Goal: Information Seeking & Learning: Learn about a topic

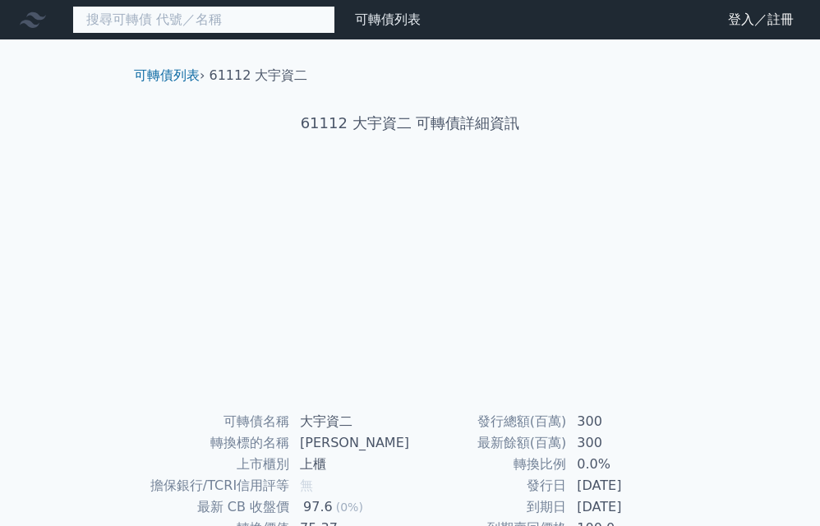
click at [76, 23] on input at bounding box center [203, 20] width 263 height 28
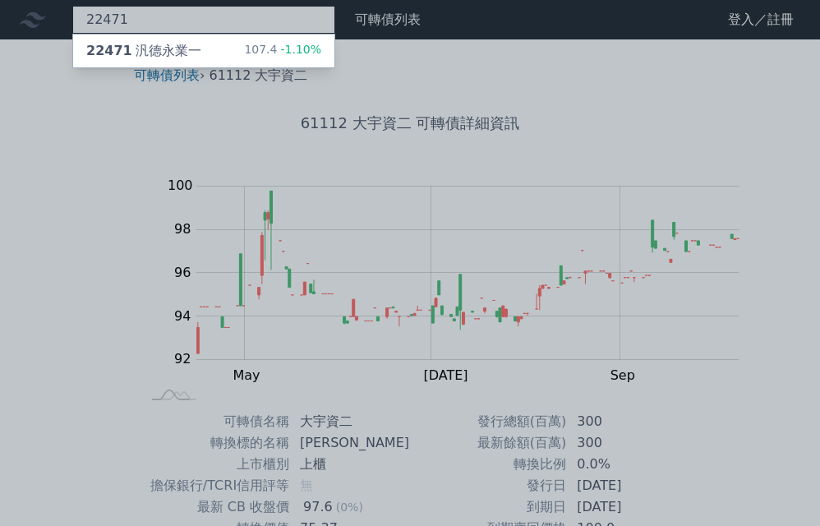
type input "22471"
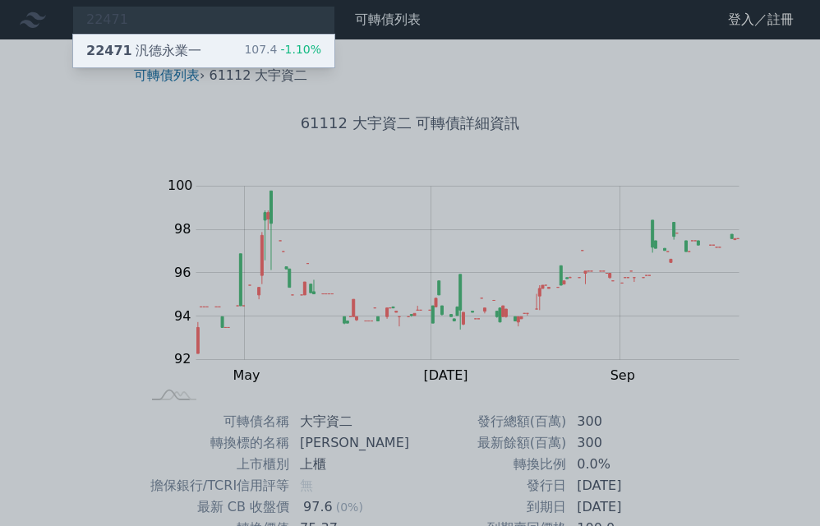
click at [277, 53] on span "-1.10%" at bounding box center [299, 49] width 44 height 13
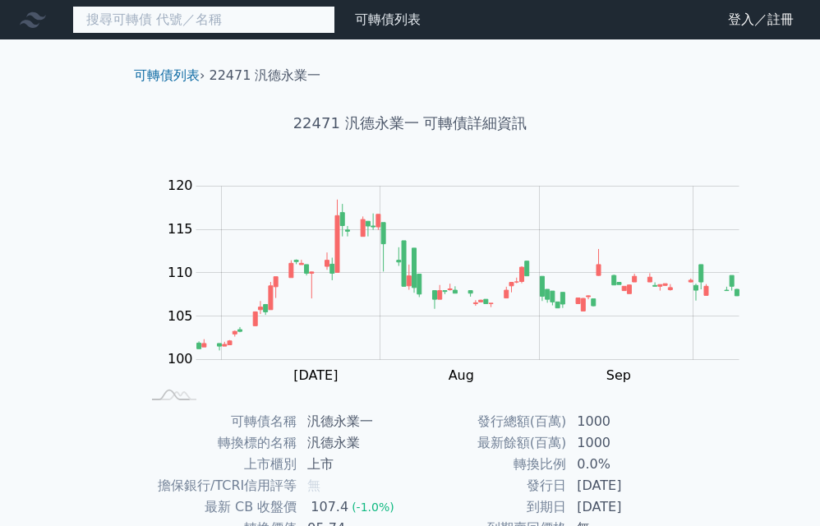
click at [98, 26] on input at bounding box center [203, 20] width 263 height 28
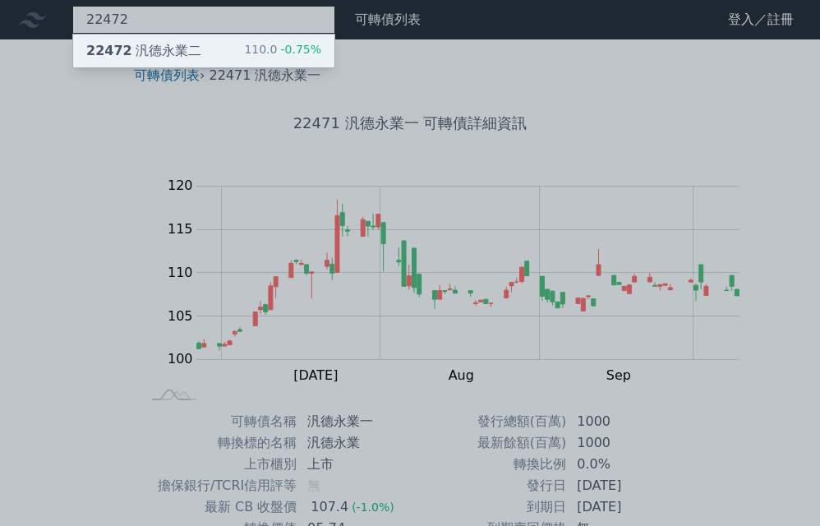
type input "22472"
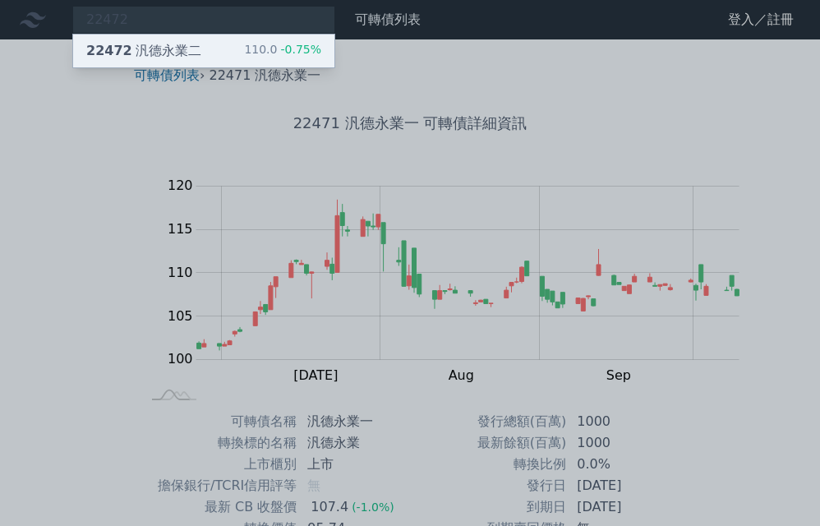
click at [110, 47] on div "22472 汎德永業二" at bounding box center [143, 51] width 115 height 20
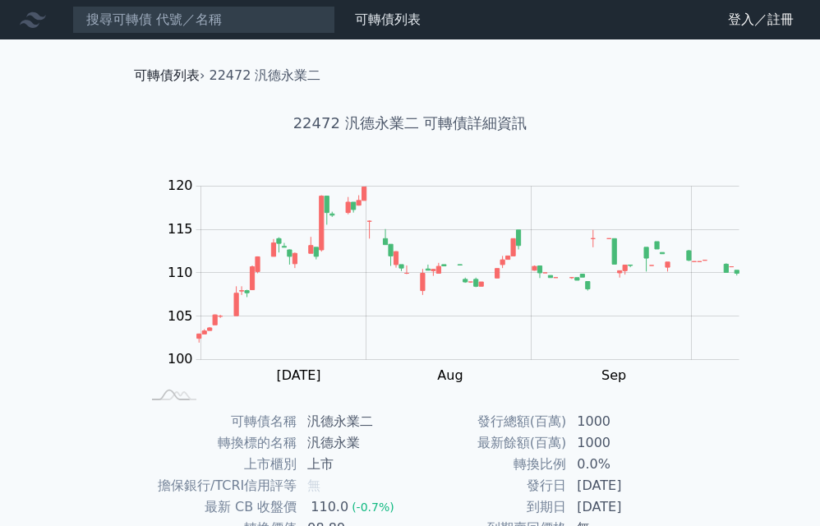
click at [149, 71] on link "可轉債列表" at bounding box center [167, 75] width 66 height 16
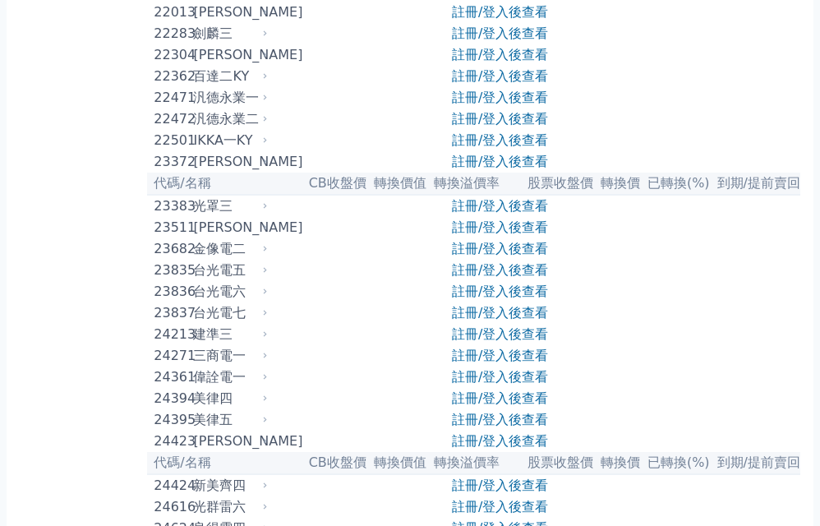
scroll to position [1232, 0]
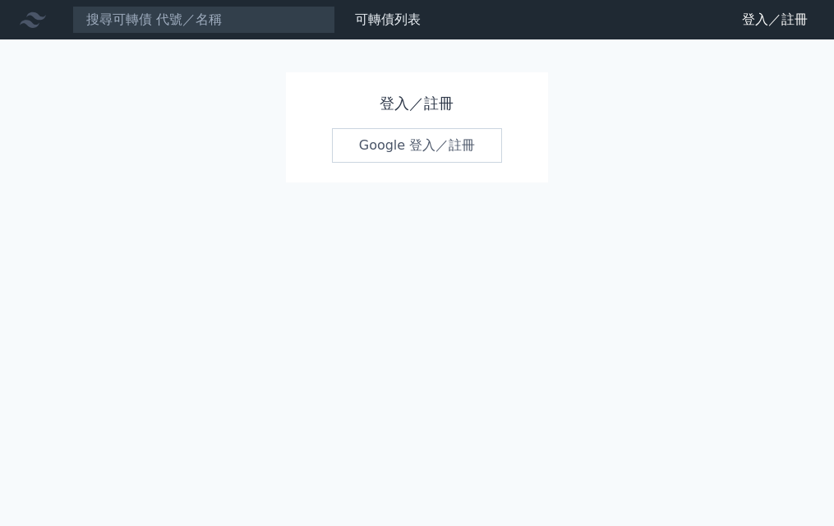
click at [426, 147] on link "Google 登入／註冊" at bounding box center [417, 145] width 171 height 34
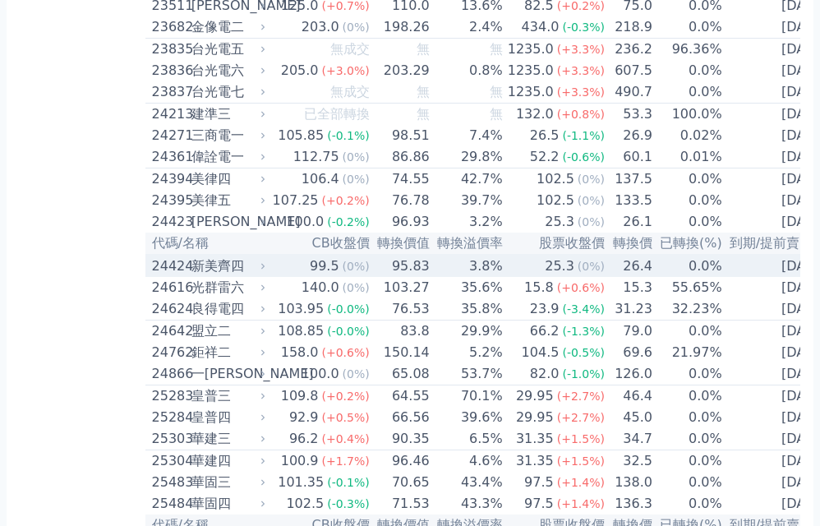
scroll to position [1396, 0]
